Goal: Browse casually: Explore the website without a specific task or goal

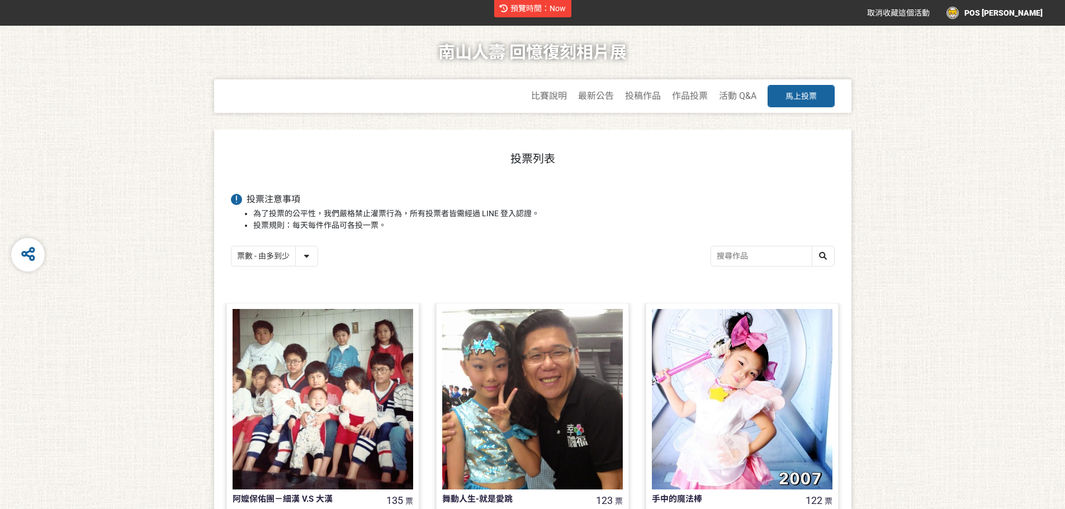
select select "vote"
drag, startPoint x: 554, startPoint y: 45, endPoint x: 560, endPoint y: 45, distance: 6.2
click at [554, 45] on h1 "南山人壽 回憶復刻相片展" at bounding box center [532, 53] width 188 height 54
